Goal: Information Seeking & Learning: Find specific fact

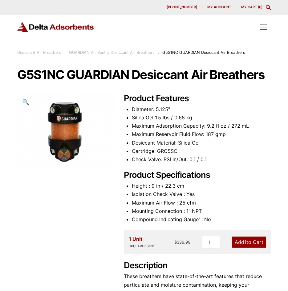
click at [268, 7] on icon "Toggle Modal Content" at bounding box center [268, 7] width 5 height 5
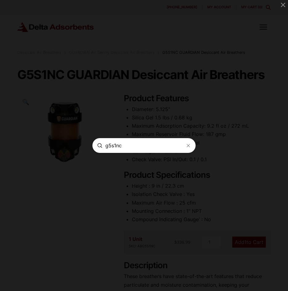
type input "g5s1nc"
click at [187, 145] on form "Search g5s1nc Submit Clear" at bounding box center [143, 145] width 103 height 15
click at [186, 143] on icon "Modal Content" at bounding box center [188, 145] width 5 height 5
click at [183, 143] on form "Search Submit Clear" at bounding box center [143, 145] width 103 height 15
click at [228, 111] on span "Modal" at bounding box center [144, 145] width 288 height 291
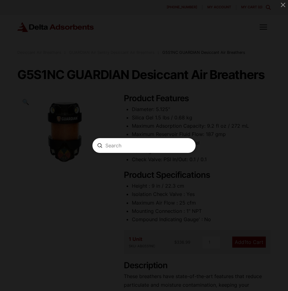
click at [181, 104] on span "Modal" at bounding box center [144, 145] width 288 height 291
click at [172, 93] on span "Modal" at bounding box center [144, 145] width 288 height 291
click at [158, 178] on span "Modal" at bounding box center [144, 145] width 288 height 291
click at [136, 147] on input "Search" at bounding box center [143, 146] width 77 height 6
type input "g5s1nc"
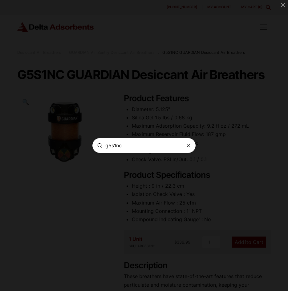
click at [186, 144] on icon "Modal Content" at bounding box center [188, 145] width 5 height 5
click at [84, 112] on span "Modal" at bounding box center [144, 145] width 288 height 291
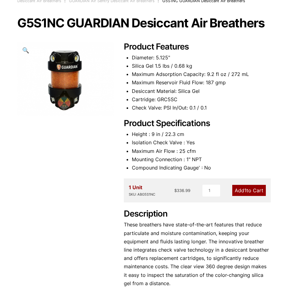
scroll to position [62, 0]
